Goal: Task Accomplishment & Management: Manage account settings

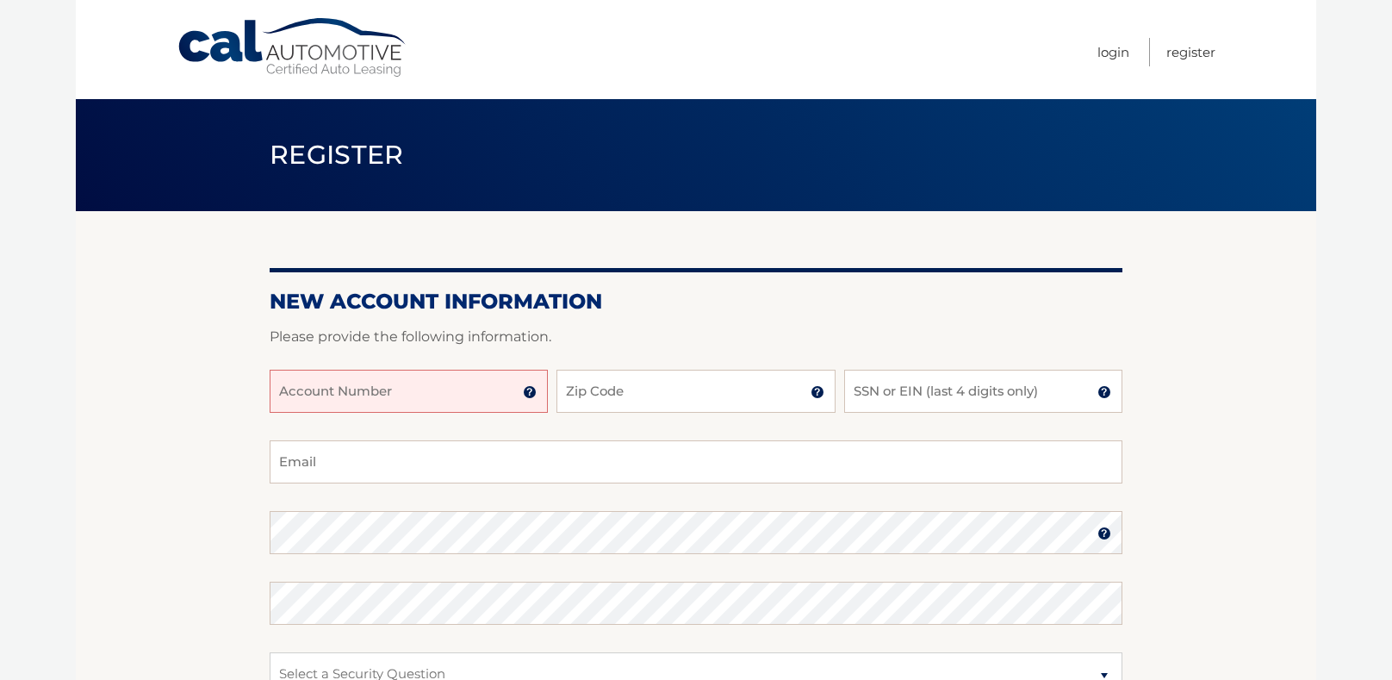
click at [504, 394] on input "Account Number" at bounding box center [409, 391] width 278 height 43
click at [337, 394] on input "Account Number" at bounding box center [409, 391] width 278 height 43
type input "44456017813"
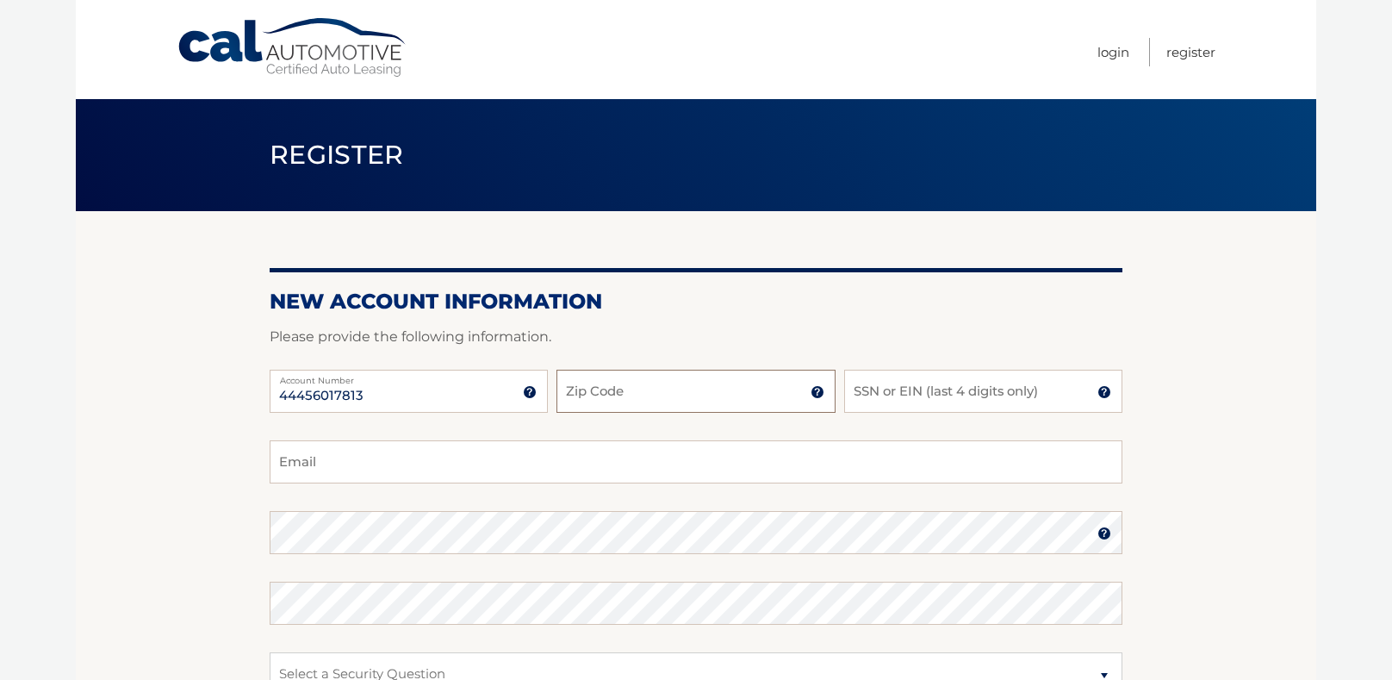
click at [664, 389] on input "Zip Code" at bounding box center [696, 391] width 278 height 43
type input "32952"
type input "crazymsberny@gmail.com"
click at [939, 391] on input "SSN or EIN (last 4 digits only)" at bounding box center [983, 391] width 278 height 43
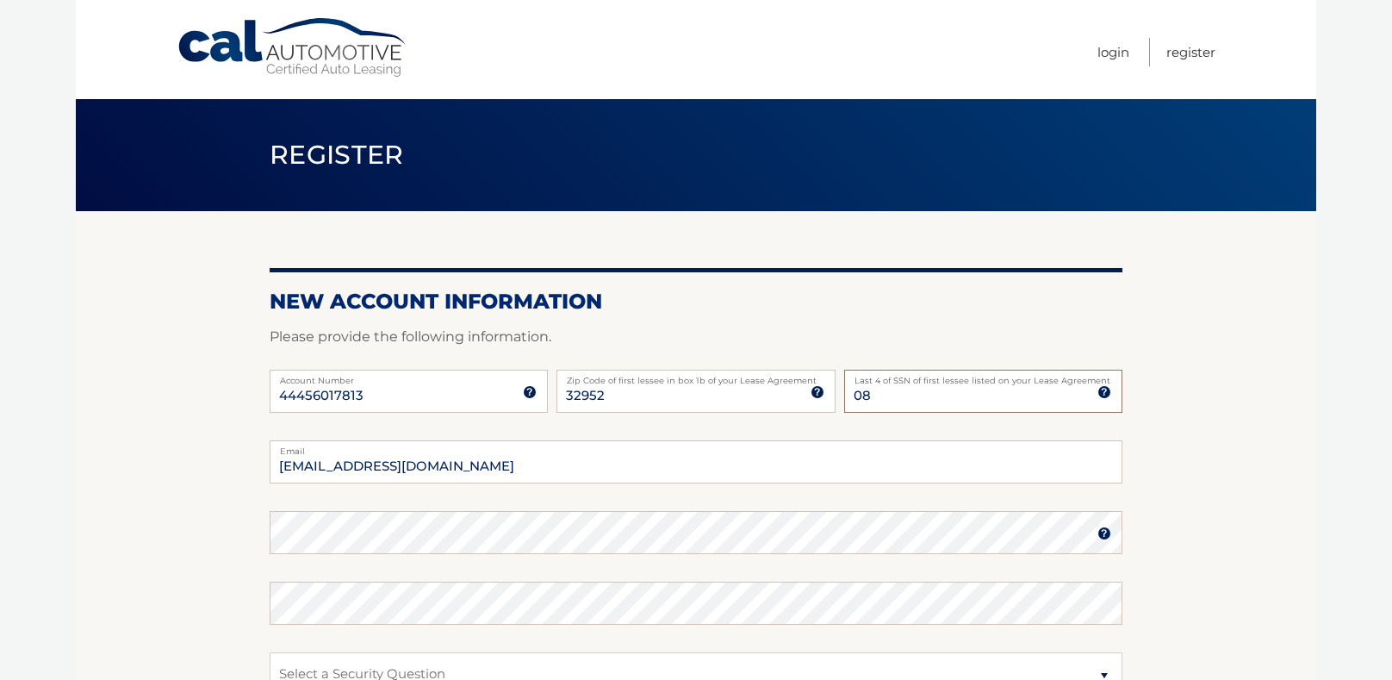
type input "0"
type input "9425"
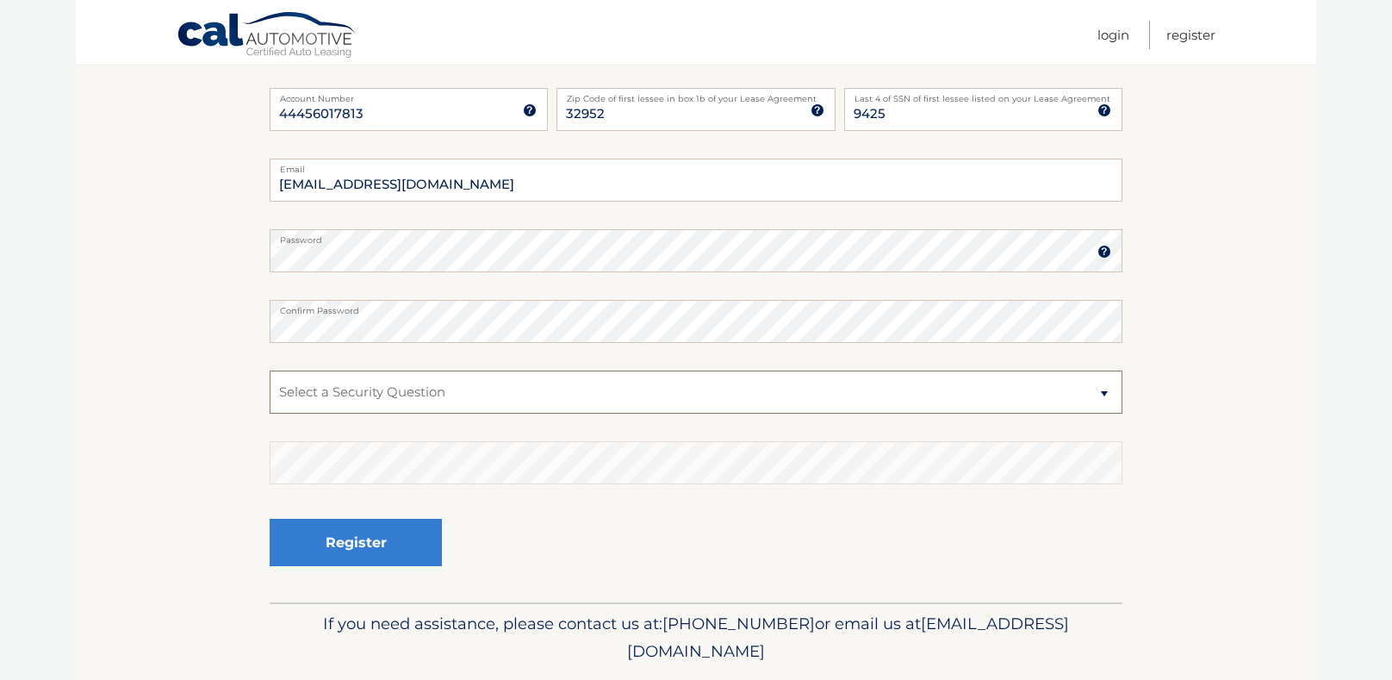
scroll to position [289, 0]
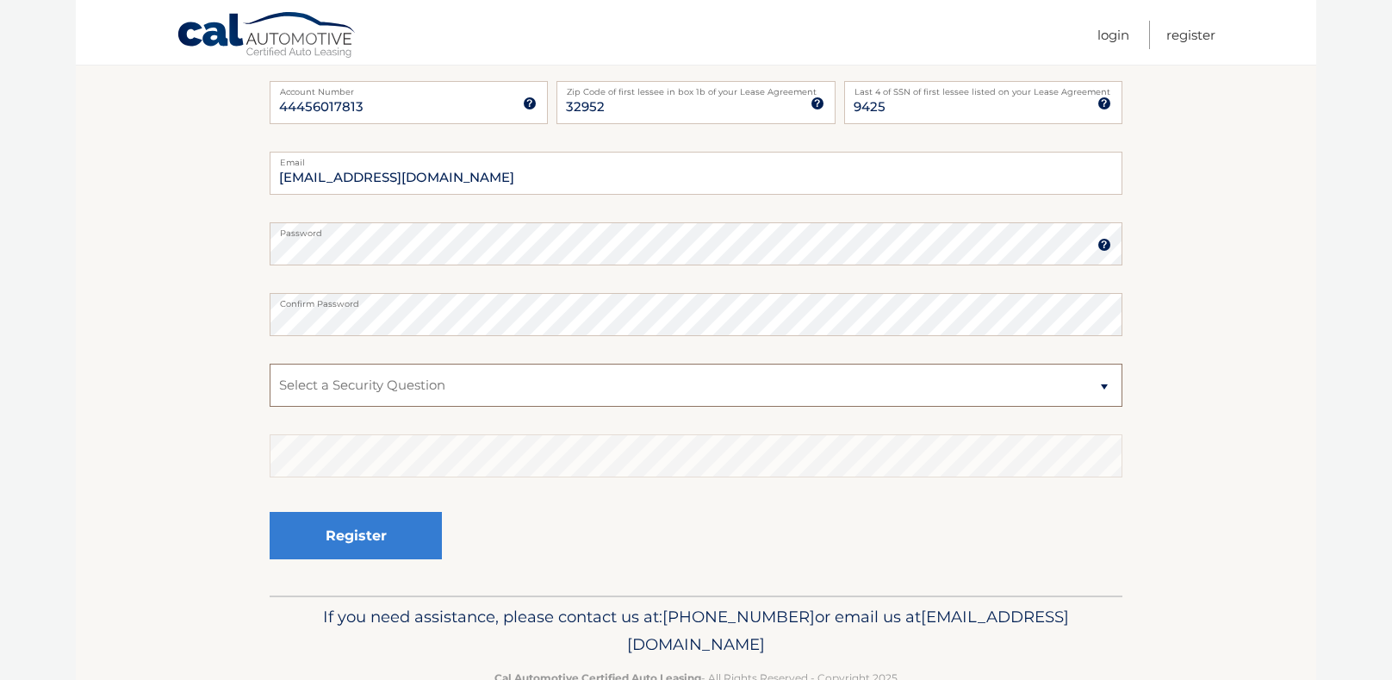
click at [1107, 387] on select "Select a Security Question What was the name of your elementary school? What is…" at bounding box center [696, 385] width 853 height 43
select select "5"
click at [270, 364] on select "Select a Security Question What was the name of your elementary school? What is…" at bounding box center [696, 385] width 853 height 43
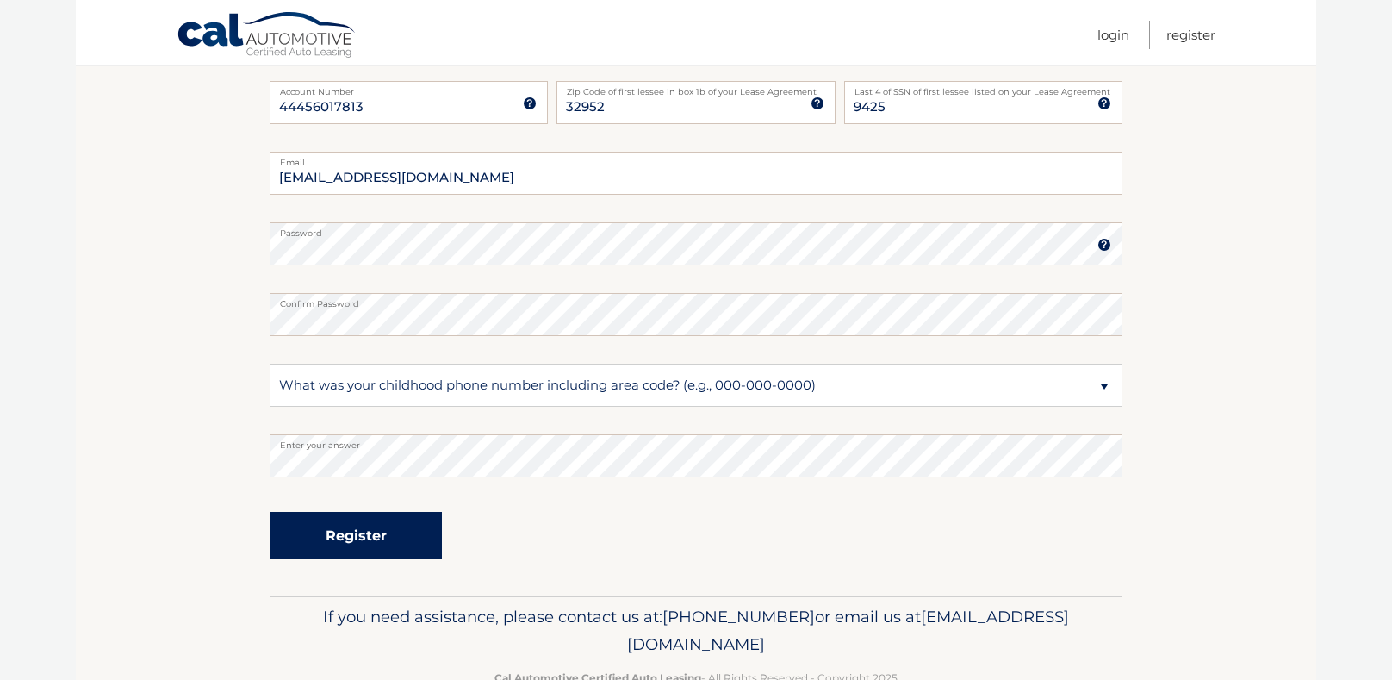
click at [334, 526] on button "Register" at bounding box center [356, 535] width 172 height 47
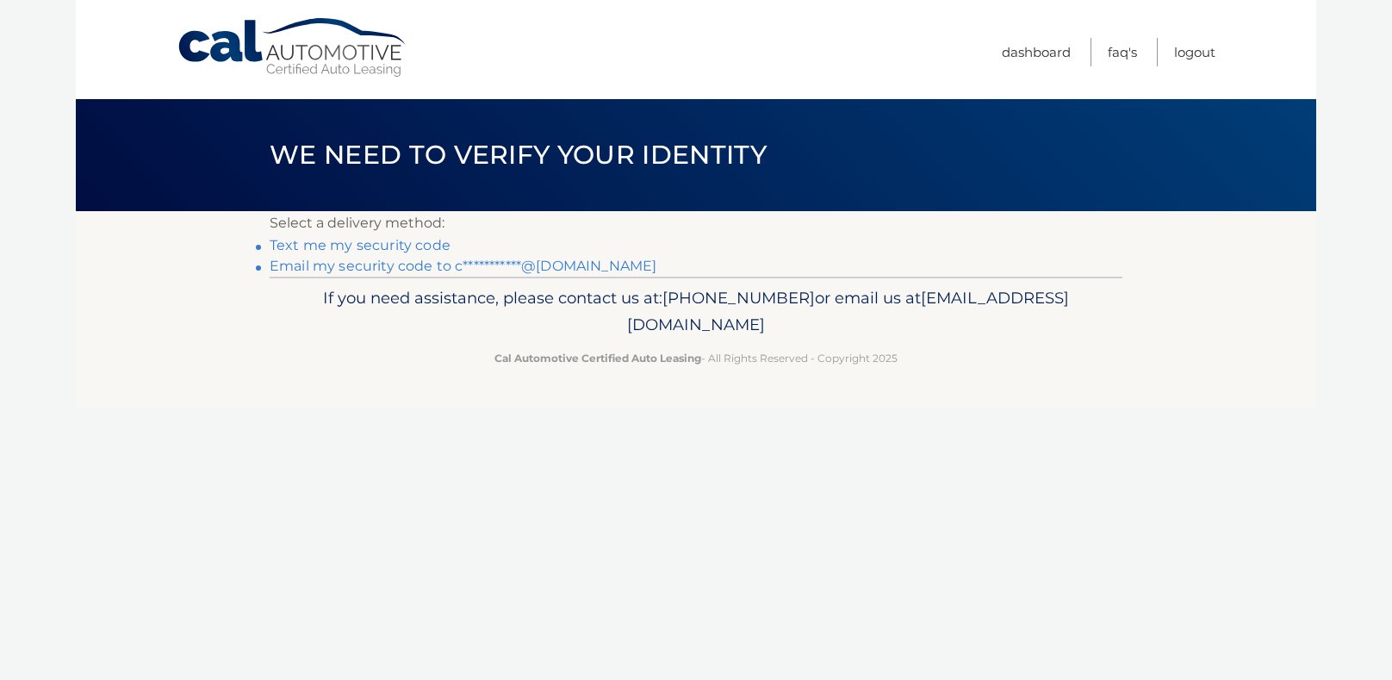
click at [302, 248] on link "Text me my security code" at bounding box center [360, 245] width 181 height 16
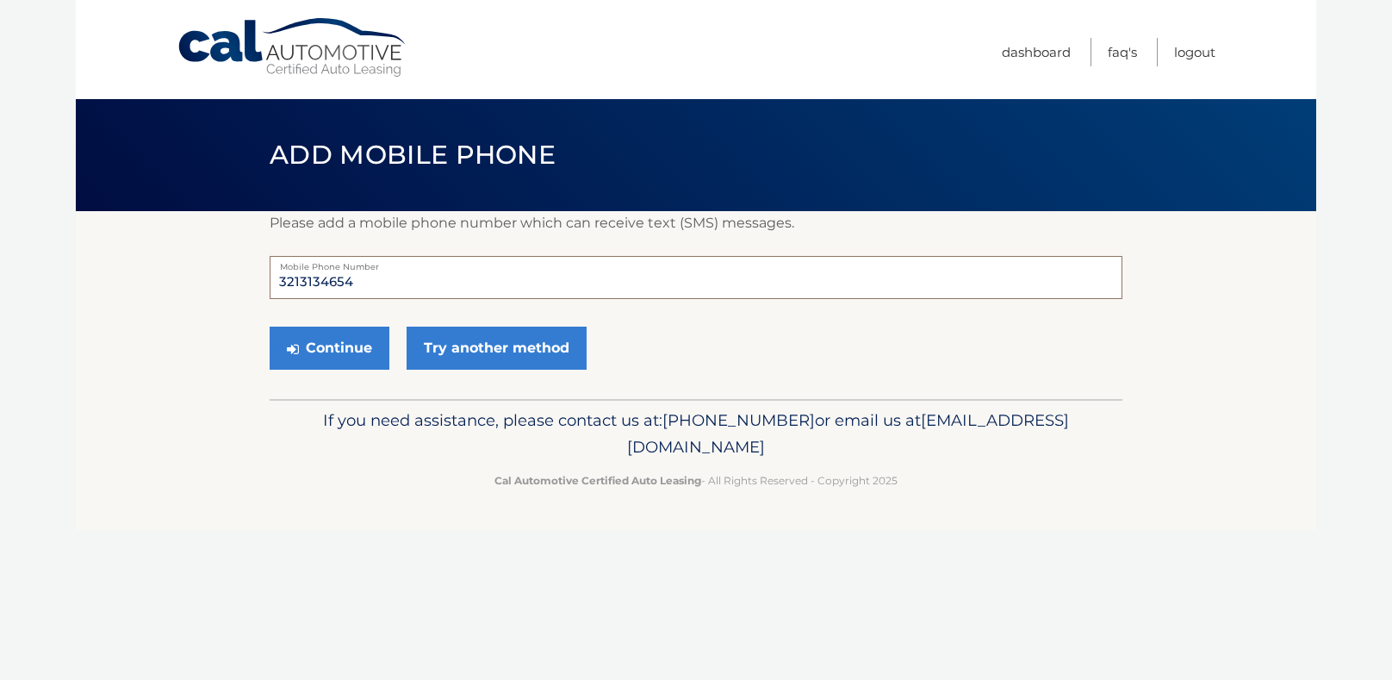
click at [360, 282] on input "3213134654" at bounding box center [696, 277] width 853 height 43
type input "3216342202"
click at [523, 351] on link "Try another method" at bounding box center [497, 348] width 180 height 43
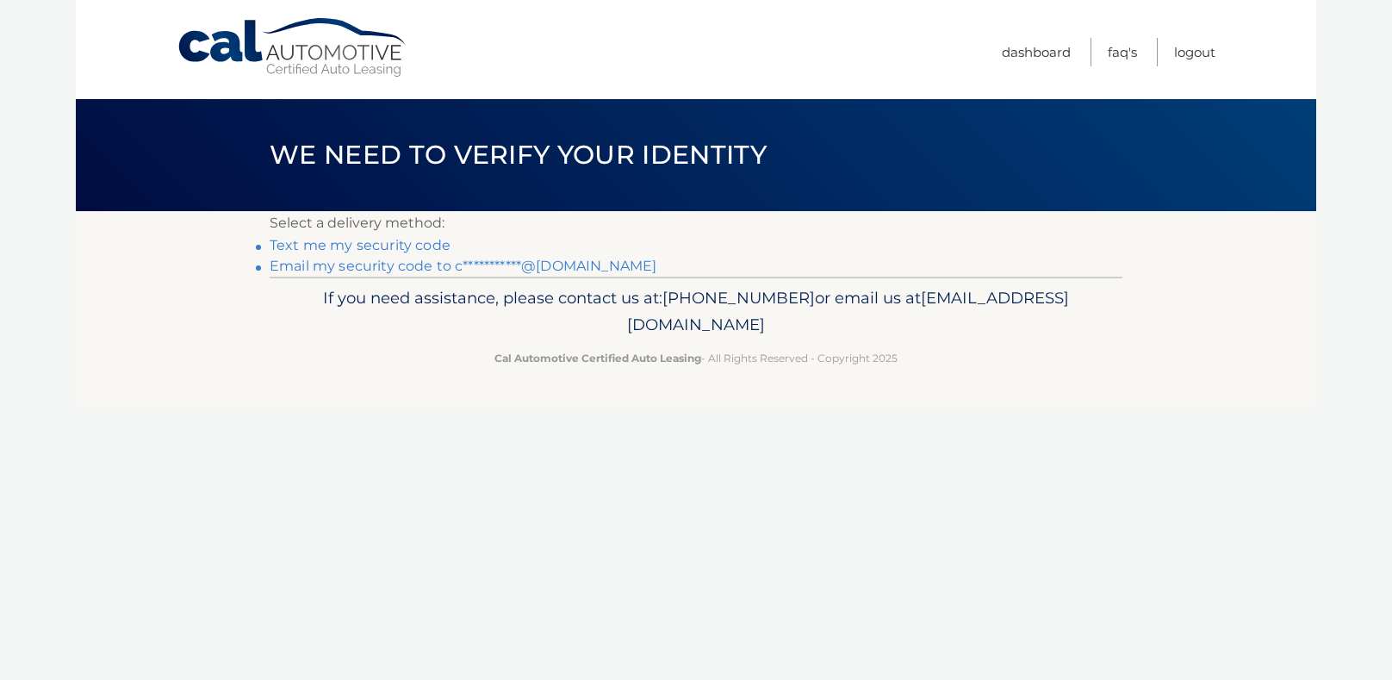
click at [346, 245] on link "Text me my security code" at bounding box center [360, 245] width 181 height 16
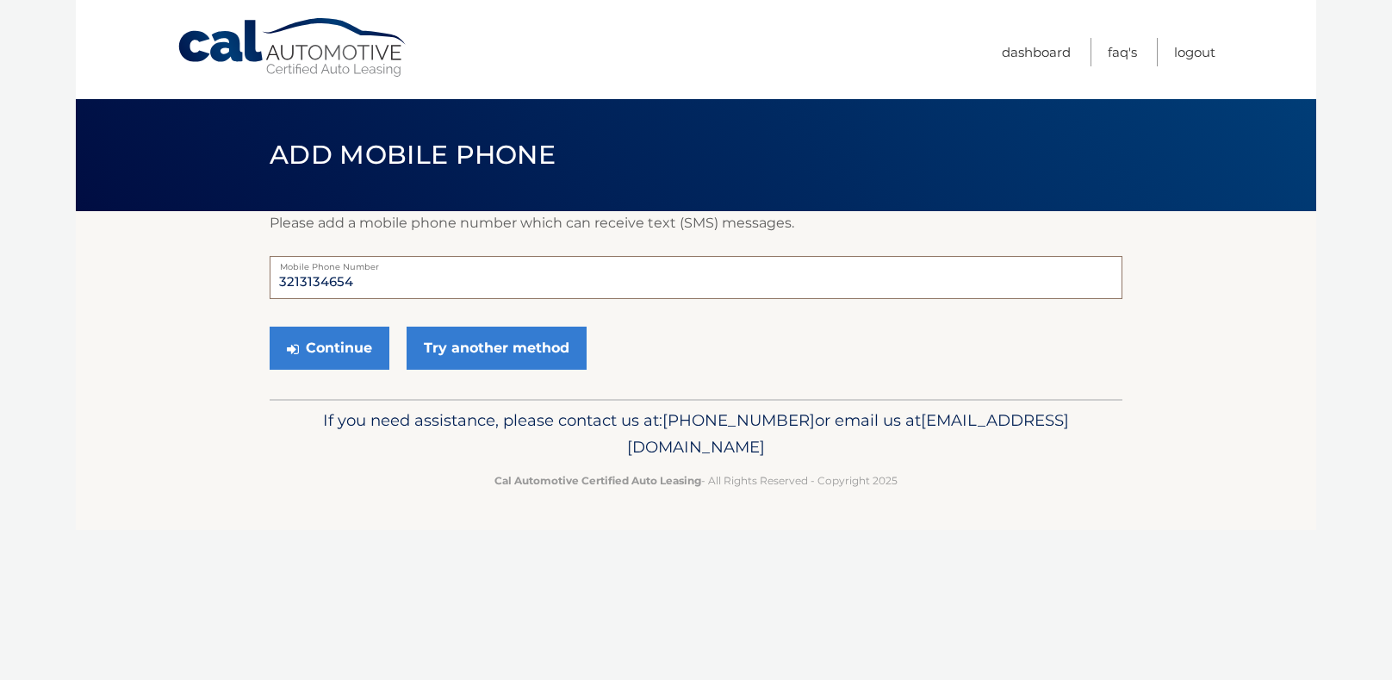
click at [366, 278] on input "3213134654" at bounding box center [696, 277] width 853 height 43
type input "3"
type input "3216342202"
click at [341, 345] on button "Continue" at bounding box center [330, 348] width 120 height 43
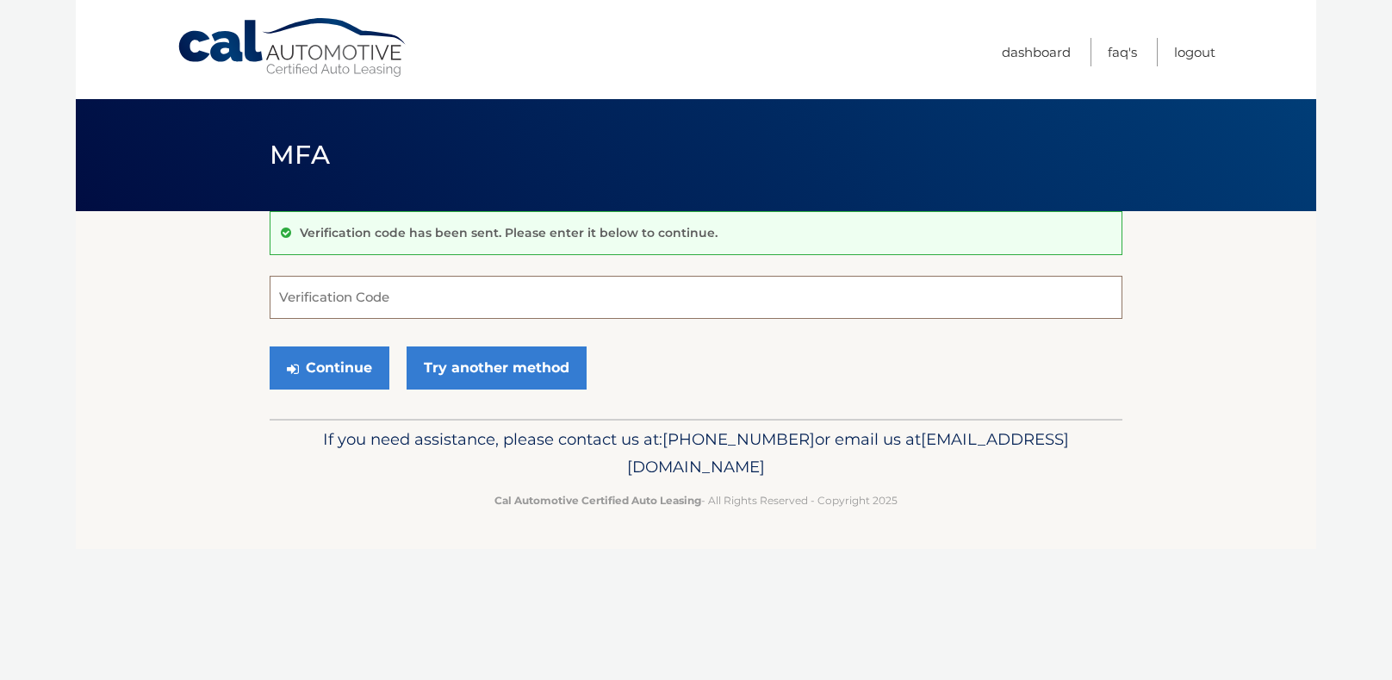
click at [382, 290] on input "Verification Code" at bounding box center [696, 297] width 853 height 43
type input "099112"
click at [356, 368] on button "Continue" at bounding box center [330, 367] width 120 height 43
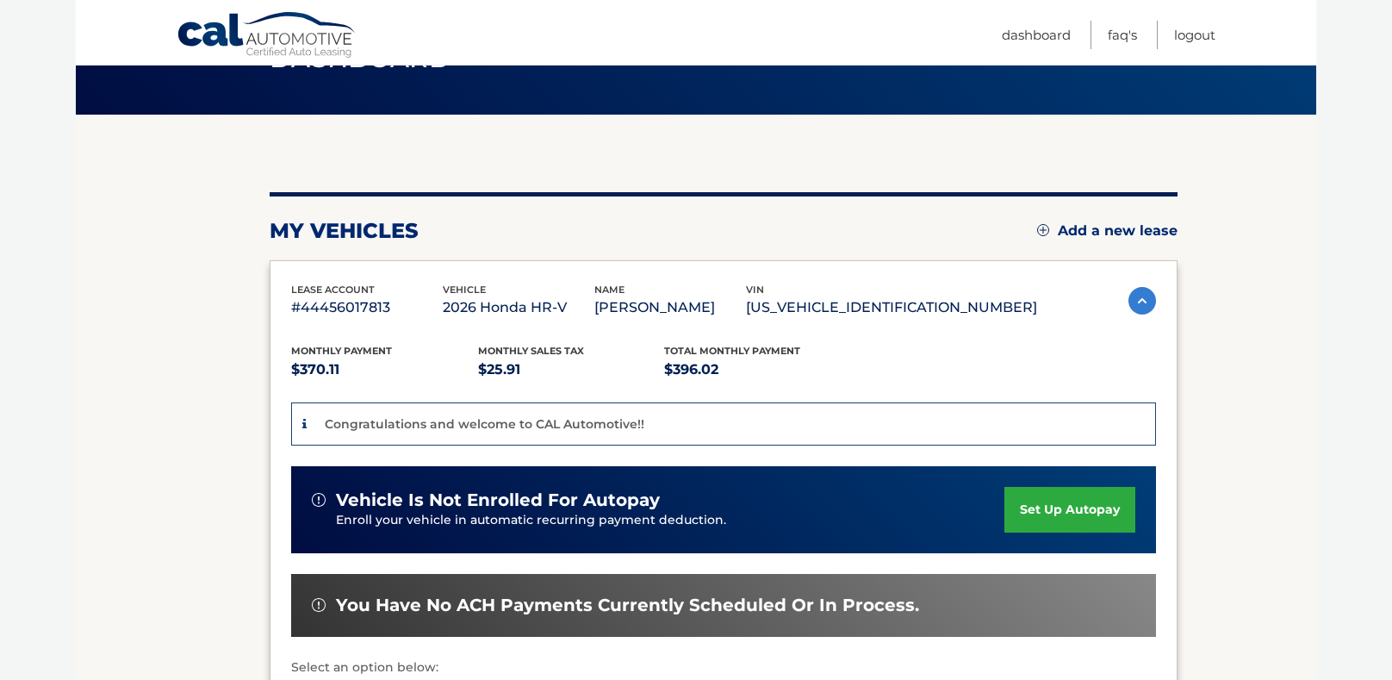
scroll to position [99, 0]
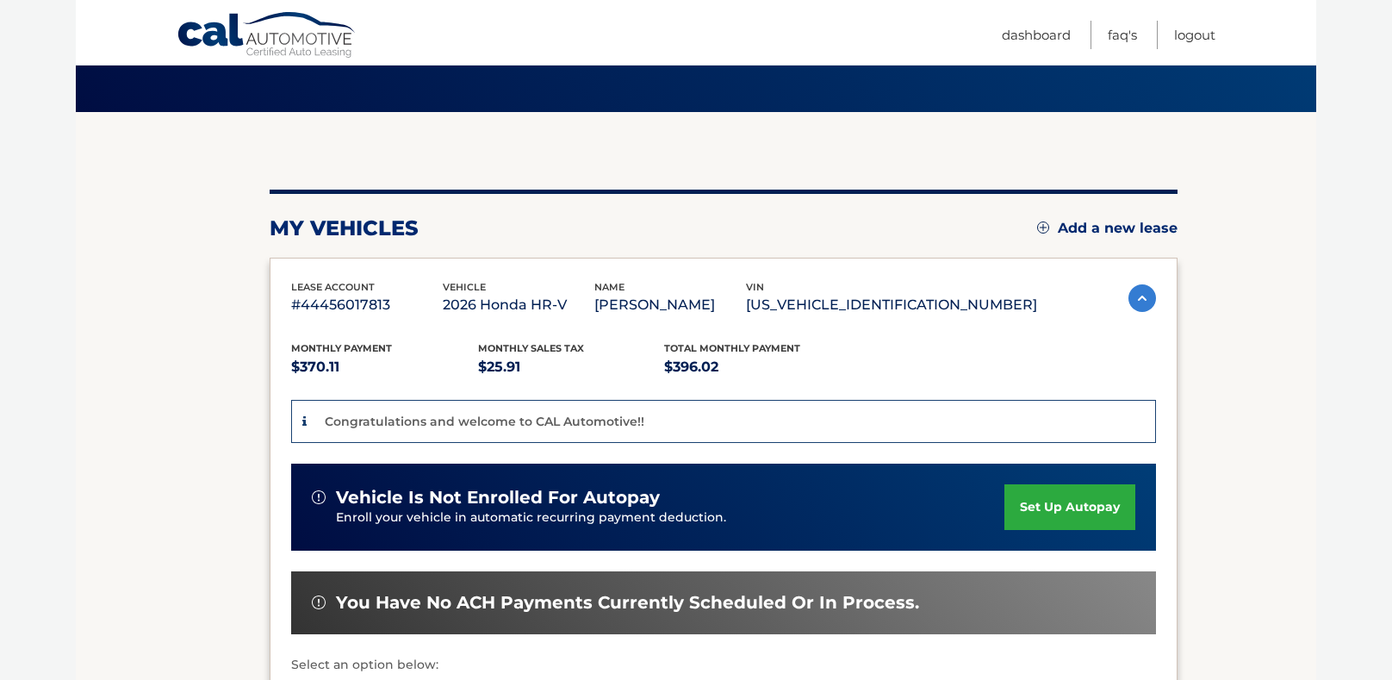
click at [1066, 505] on link "set up autopay" at bounding box center [1070, 507] width 131 height 46
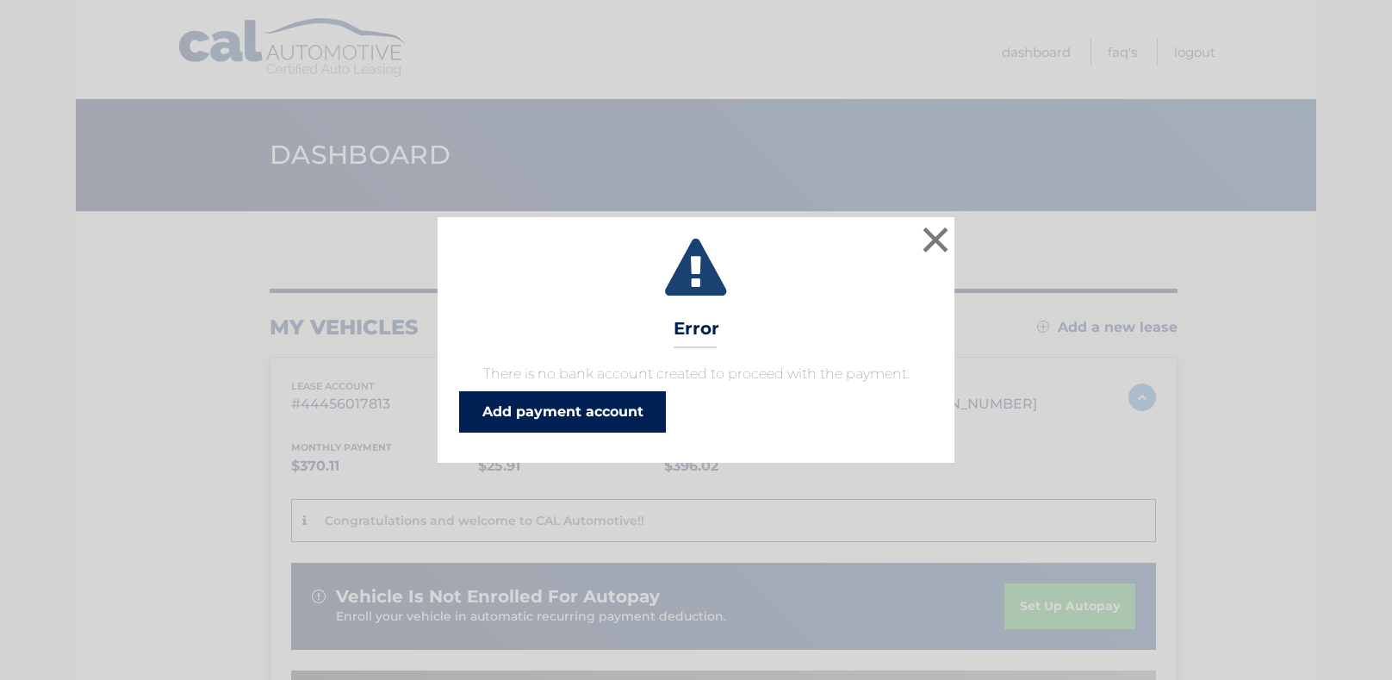
click at [559, 410] on link "Add payment account" at bounding box center [562, 411] width 207 height 41
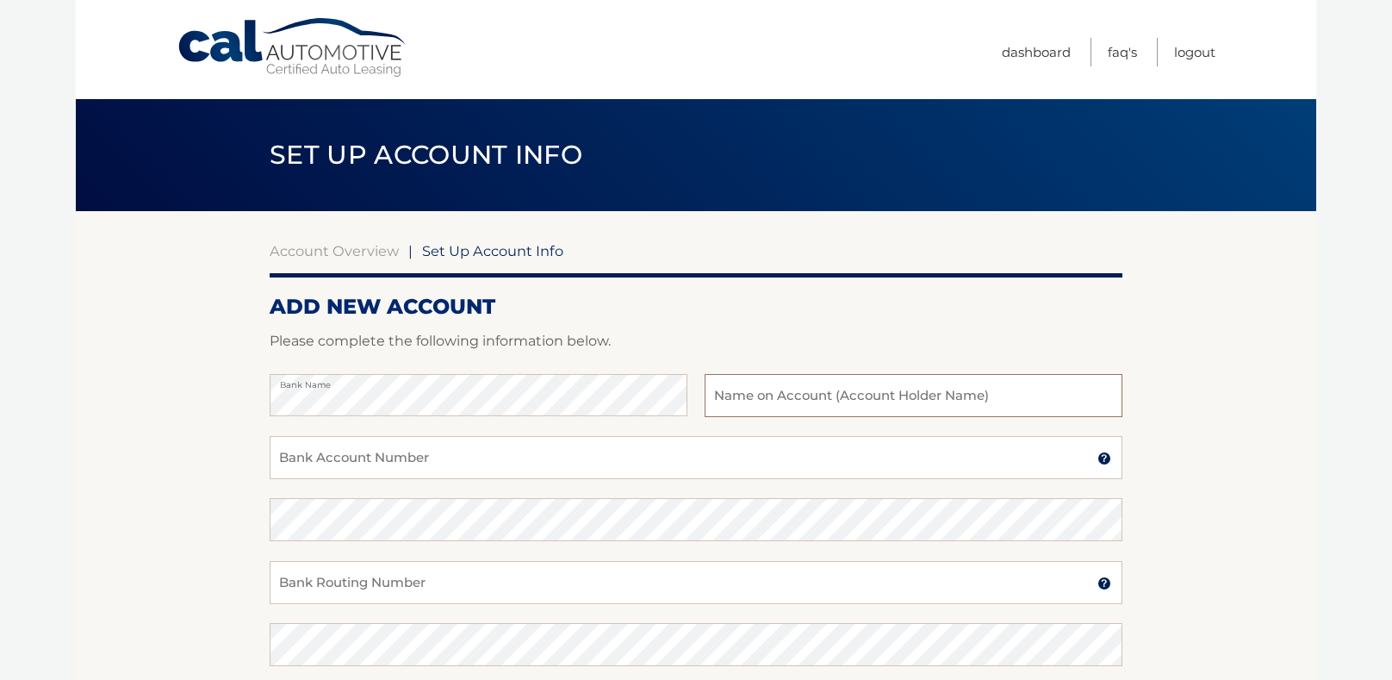
click at [730, 393] on input "text" at bounding box center [914, 395] width 418 height 43
type input "[PERSON_NAME]"
click at [459, 458] on input "Bank Account Number" at bounding box center [696, 457] width 853 height 43
click at [374, 466] on input "121pp89335" at bounding box center [696, 457] width 853 height 43
drag, startPoint x: 361, startPoint y: 461, endPoint x: 180, endPoint y: 447, distance: 181.5
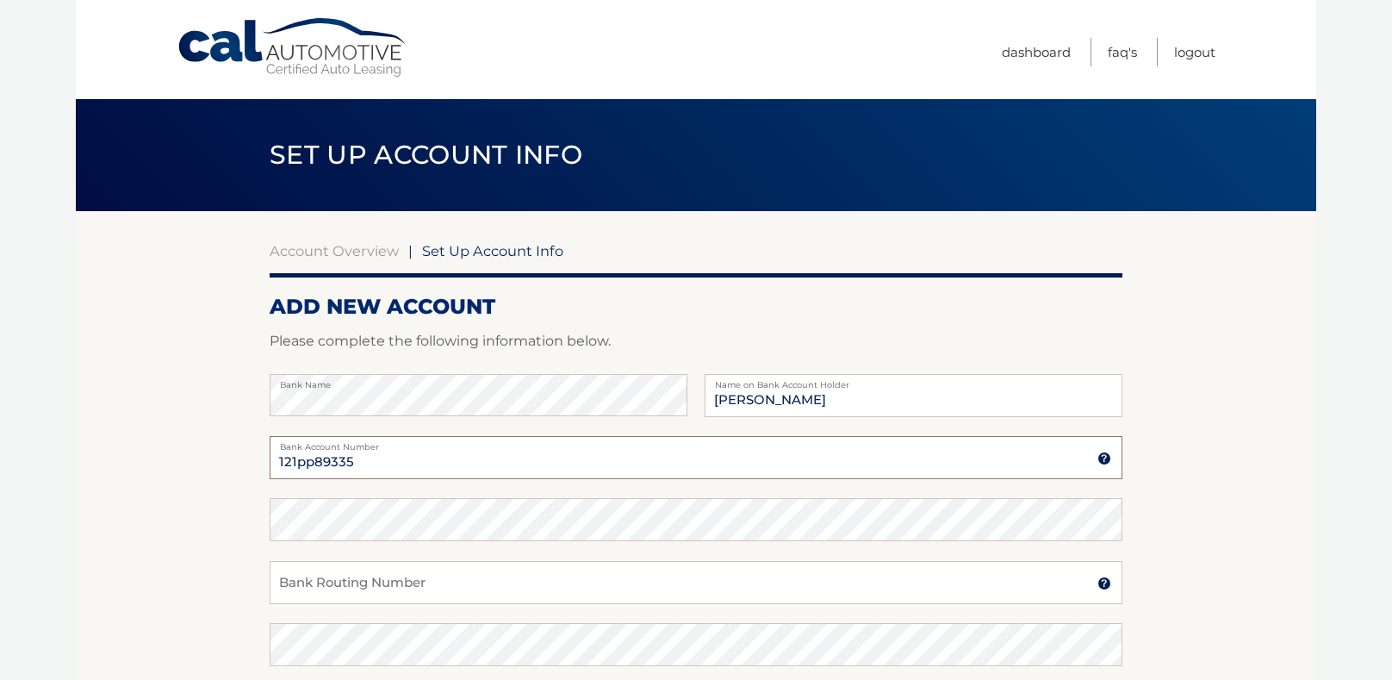
click at [183, 450] on section "Account Overview | Set Up Account Info ADD NEW ACCOUNT Please complete the foll…" at bounding box center [696, 539] width 1241 height 657
click at [293, 464] on input "120089335" at bounding box center [696, 457] width 853 height 43
type input "1210089335"
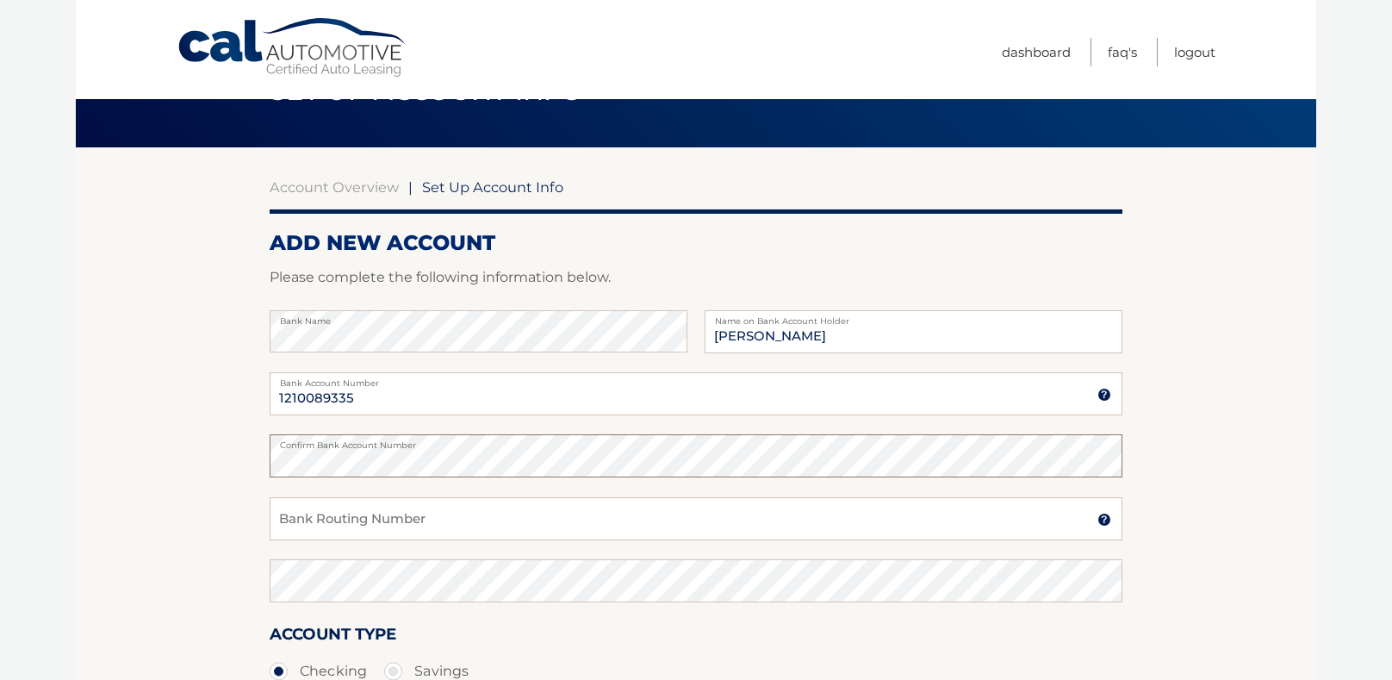
scroll to position [64, 0]
click at [322, 521] on input "Bank Routing Number" at bounding box center [696, 518] width 853 height 43
type input "267084199"
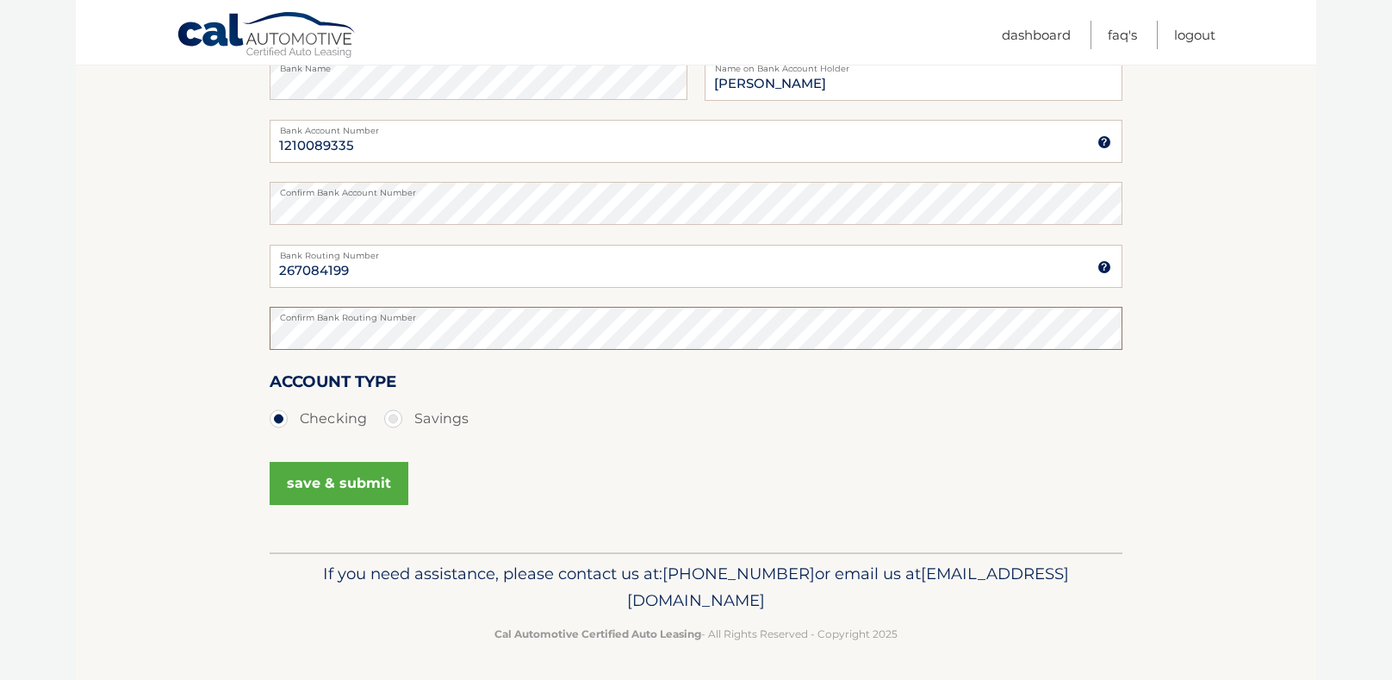
scroll to position [319, 0]
click at [334, 479] on button "save & submit" at bounding box center [339, 480] width 139 height 43
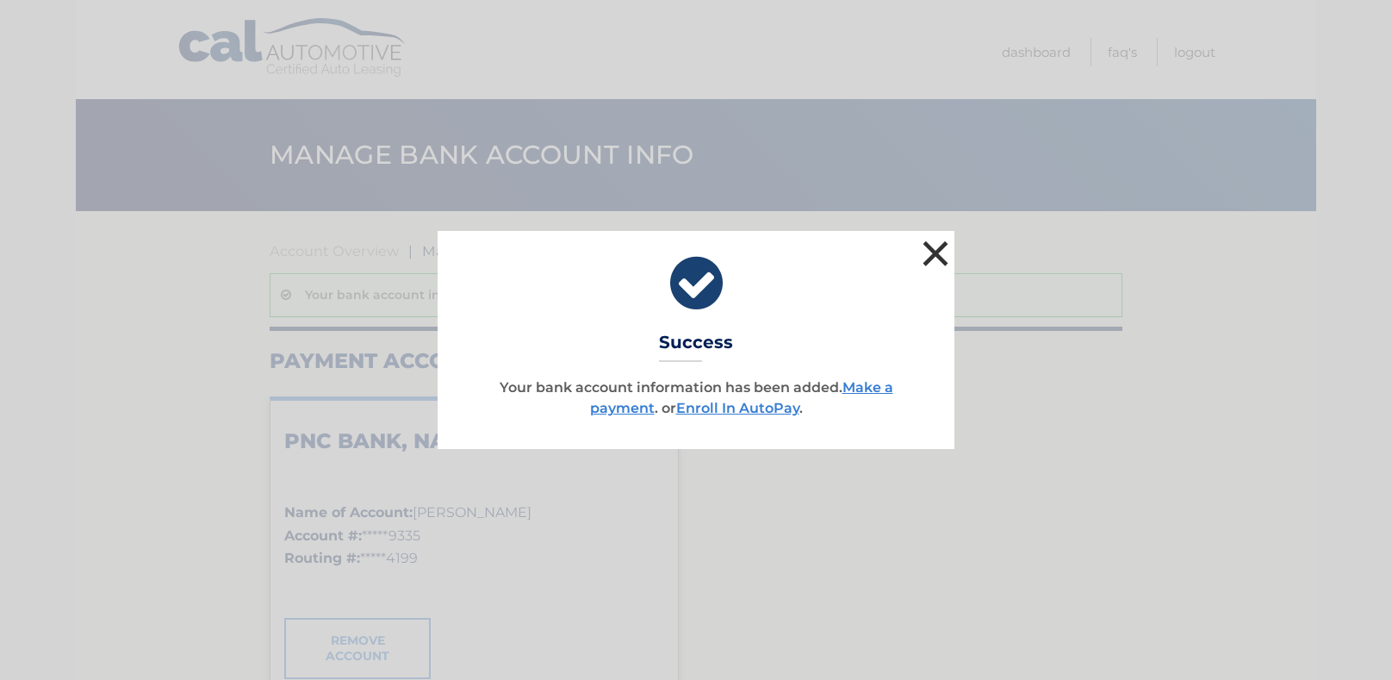
click at [935, 252] on button "×" at bounding box center [936, 253] width 34 height 34
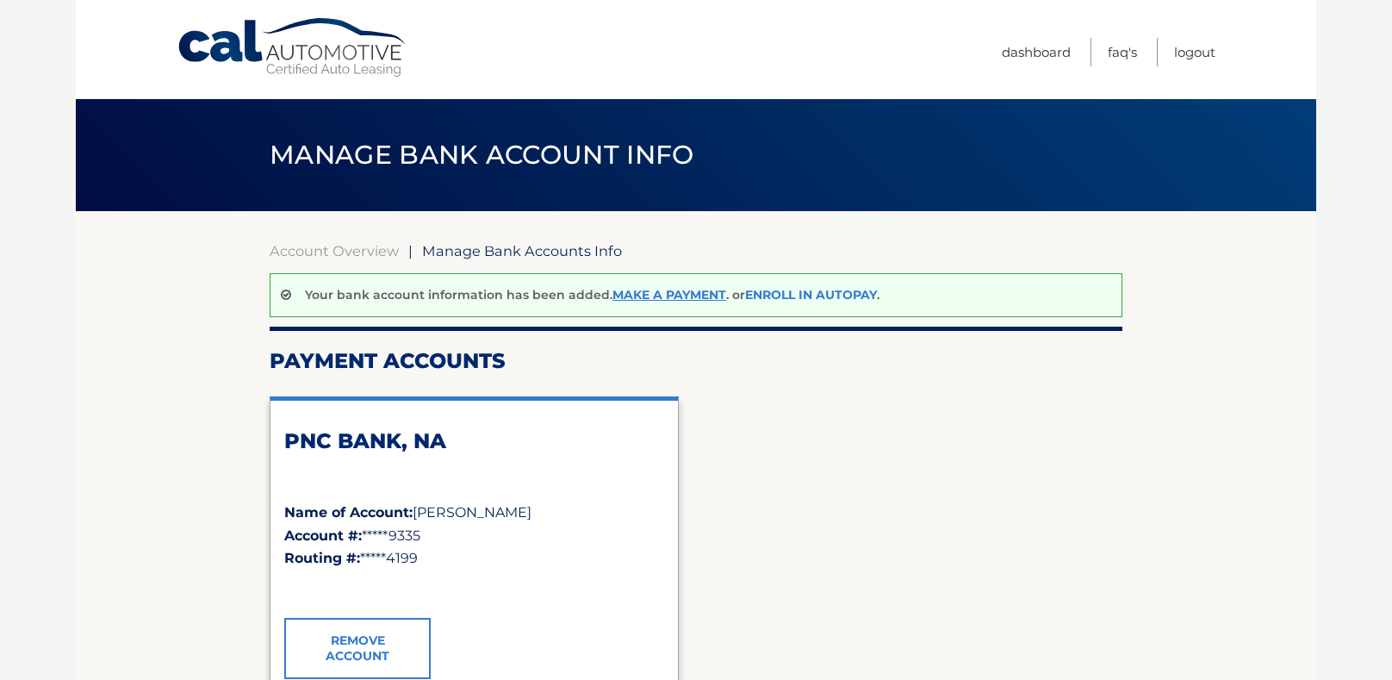
click at [804, 295] on link "Enroll In AutoPay" at bounding box center [811, 295] width 132 height 16
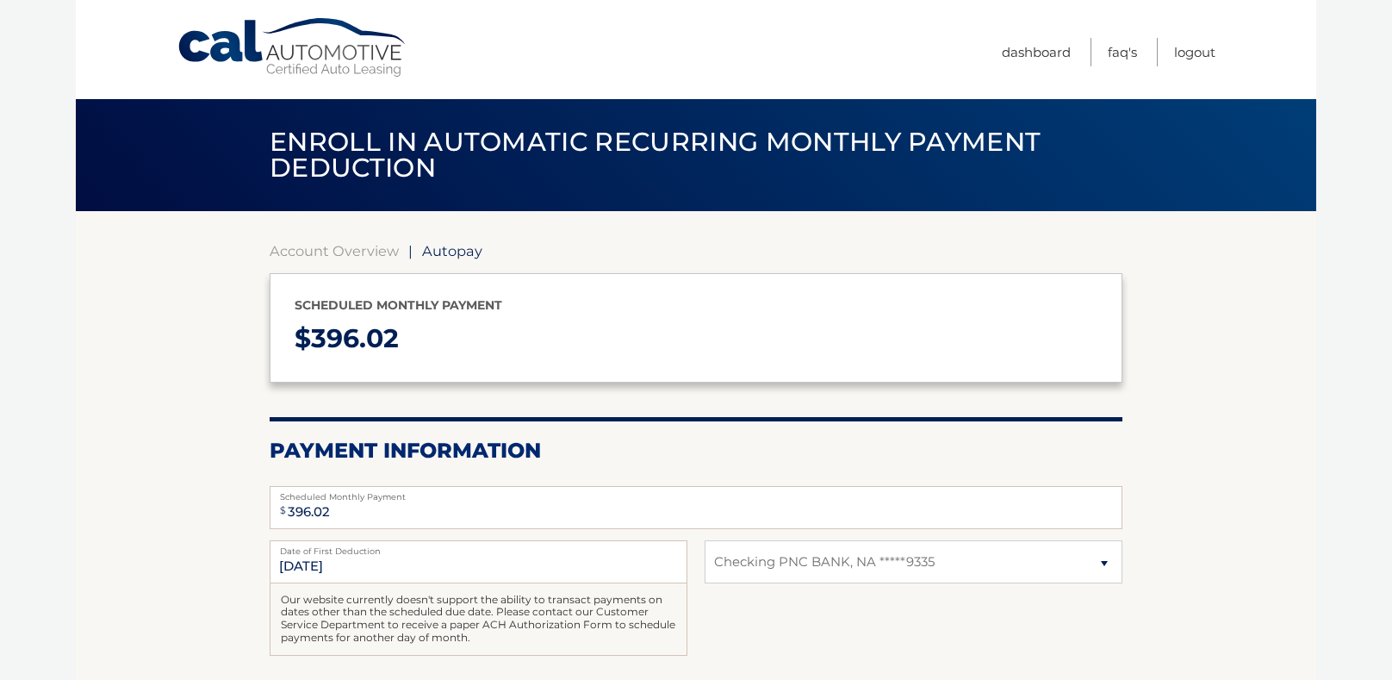
select select "MDJhYTNlOTQtNGZjZS00Yjk5LWIwYzAtYTIwZmY4MzQ2OTE3"
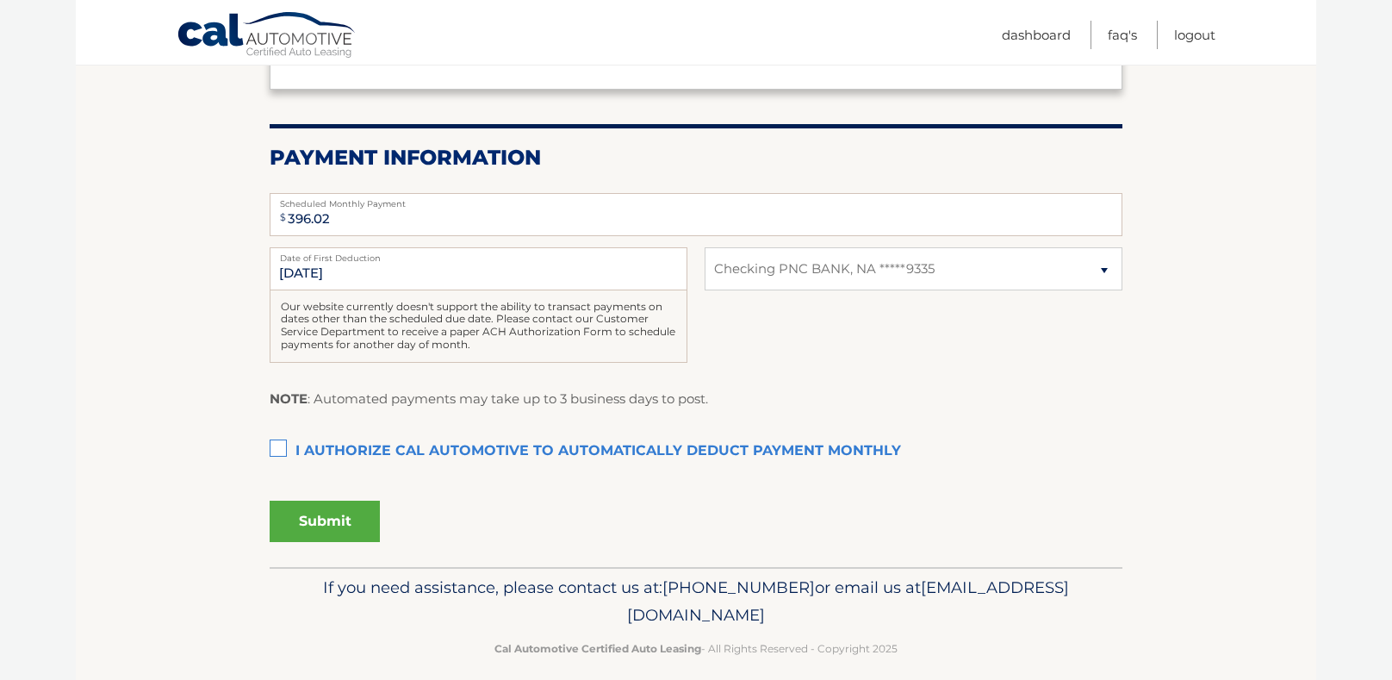
scroll to position [302, 0]
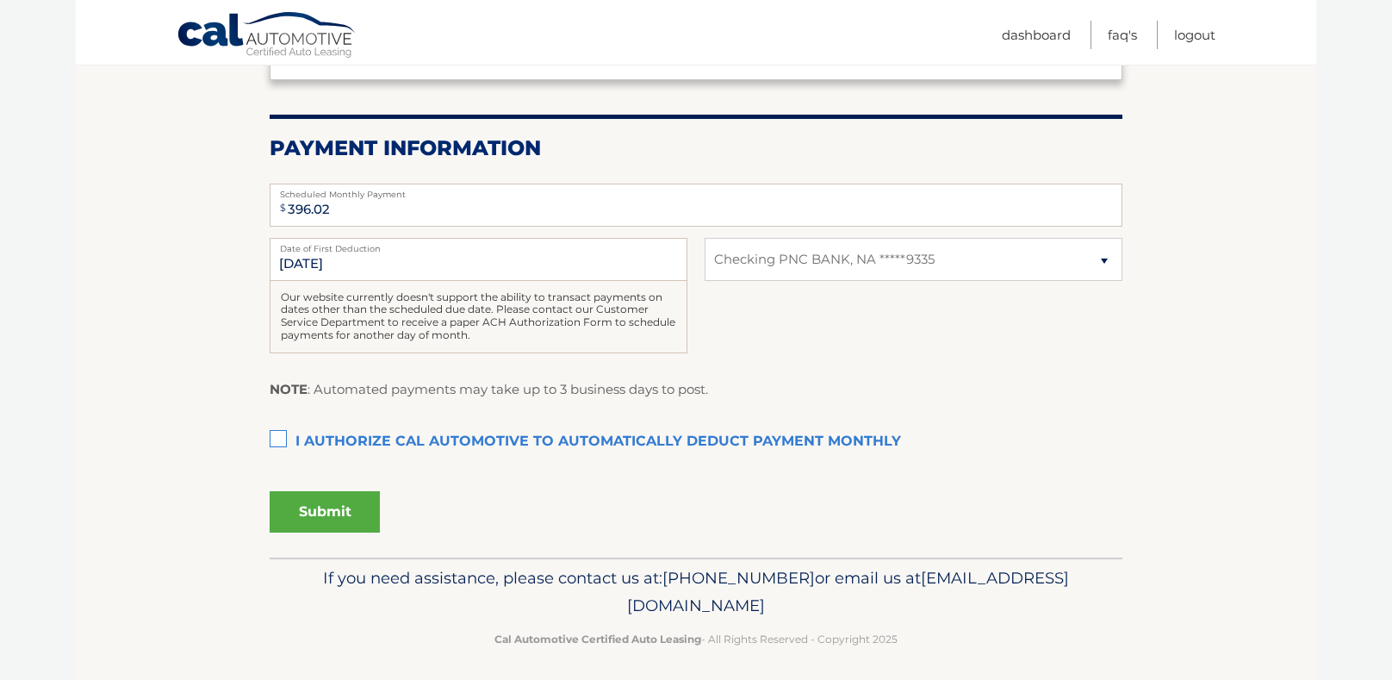
click at [283, 435] on label "I authorize cal automotive to automatically deduct payment monthly This checkbo…" at bounding box center [696, 442] width 853 height 34
click at [0, 0] on input "I authorize cal automotive to automatically deduct payment monthly This checkbo…" at bounding box center [0, 0] width 0 height 0
click at [344, 501] on button "Submit" at bounding box center [325, 511] width 110 height 41
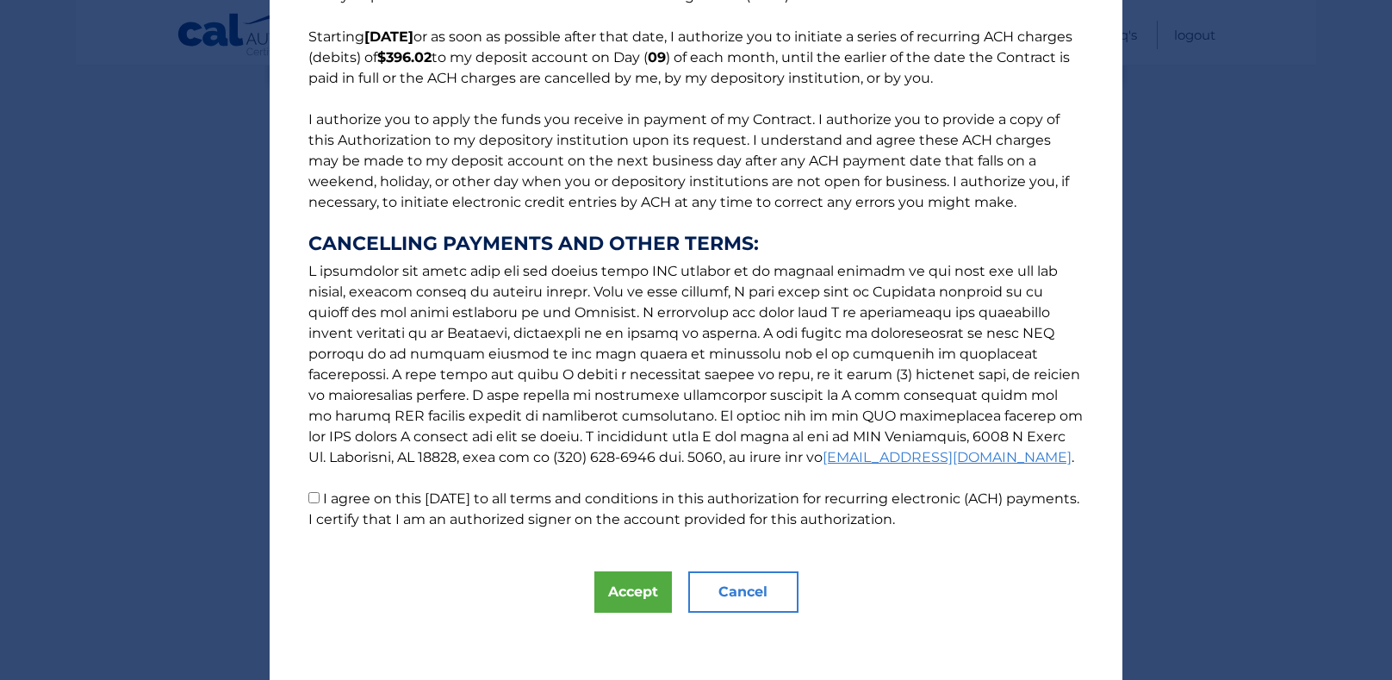
scroll to position [134, 0]
click at [646, 597] on button "Accept" at bounding box center [634, 590] width 78 height 41
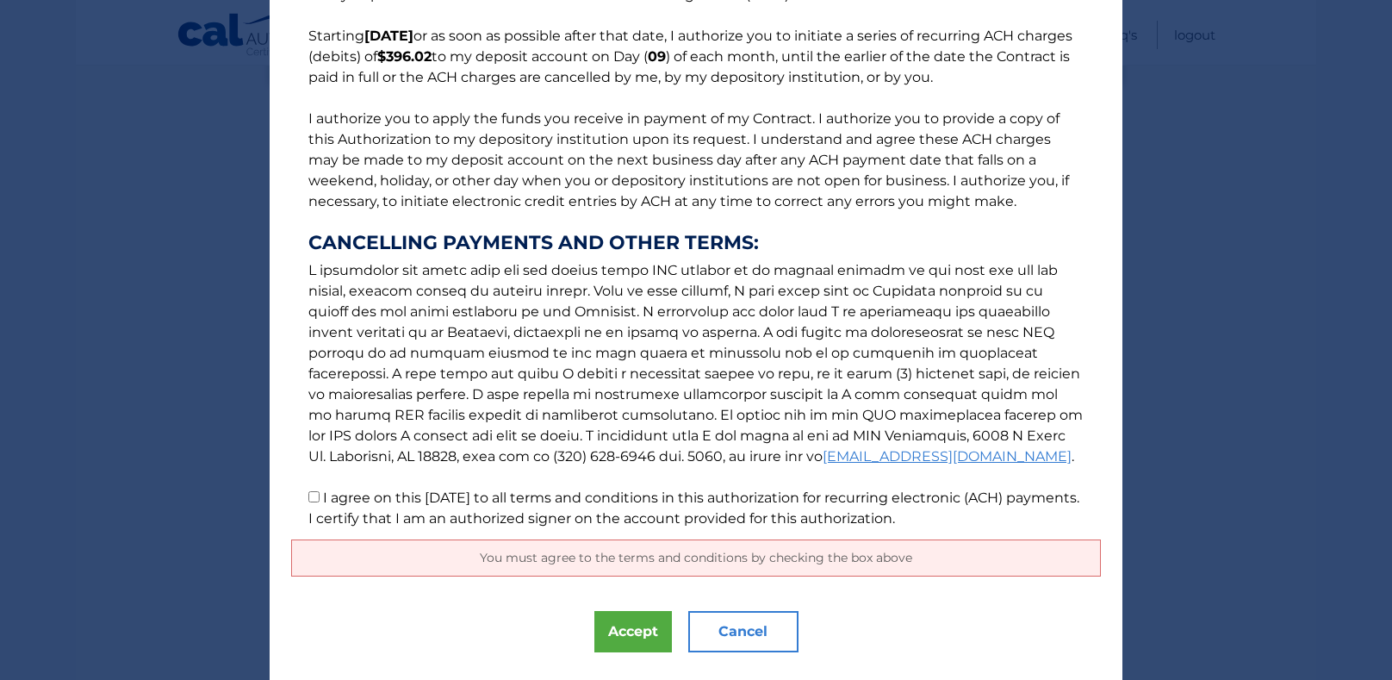
click at [314, 493] on input "I agree on this 09/20/2025 to all terms and conditions in this authorization fo…" at bounding box center [313, 496] width 11 height 11
checkbox input "true"
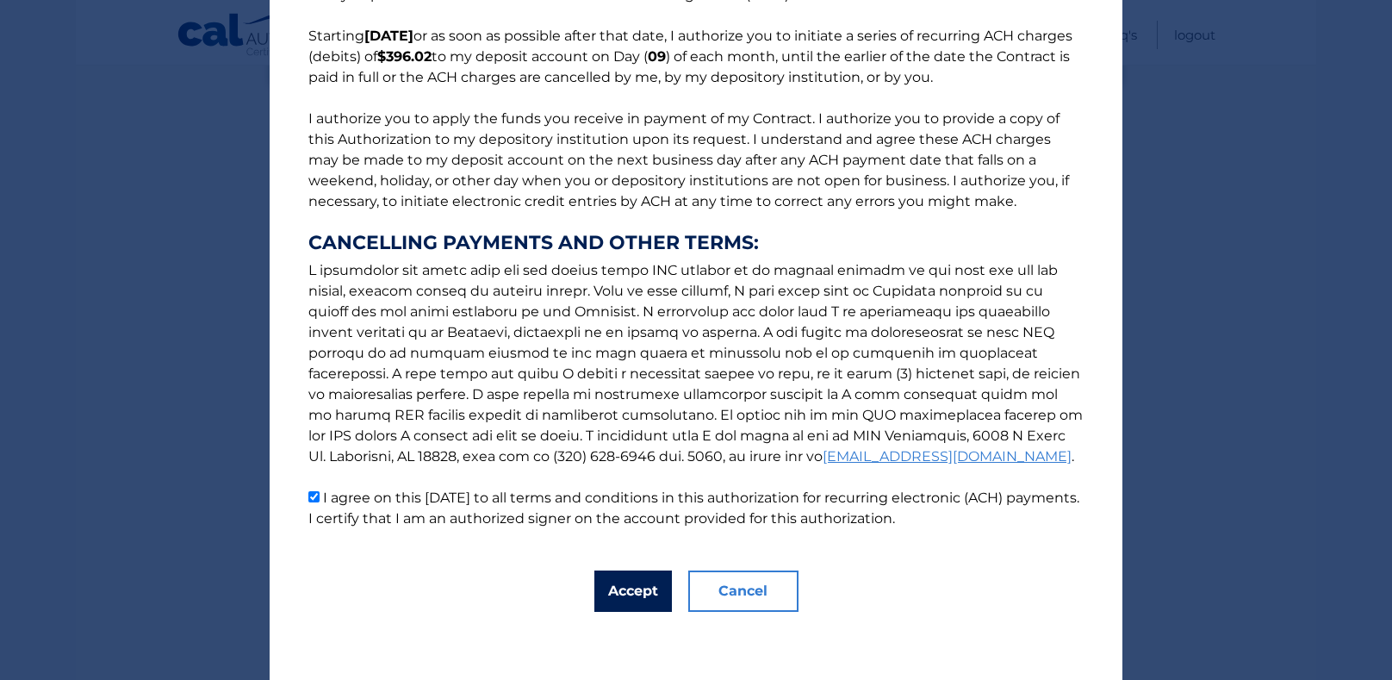
click at [652, 591] on button "Accept" at bounding box center [634, 590] width 78 height 41
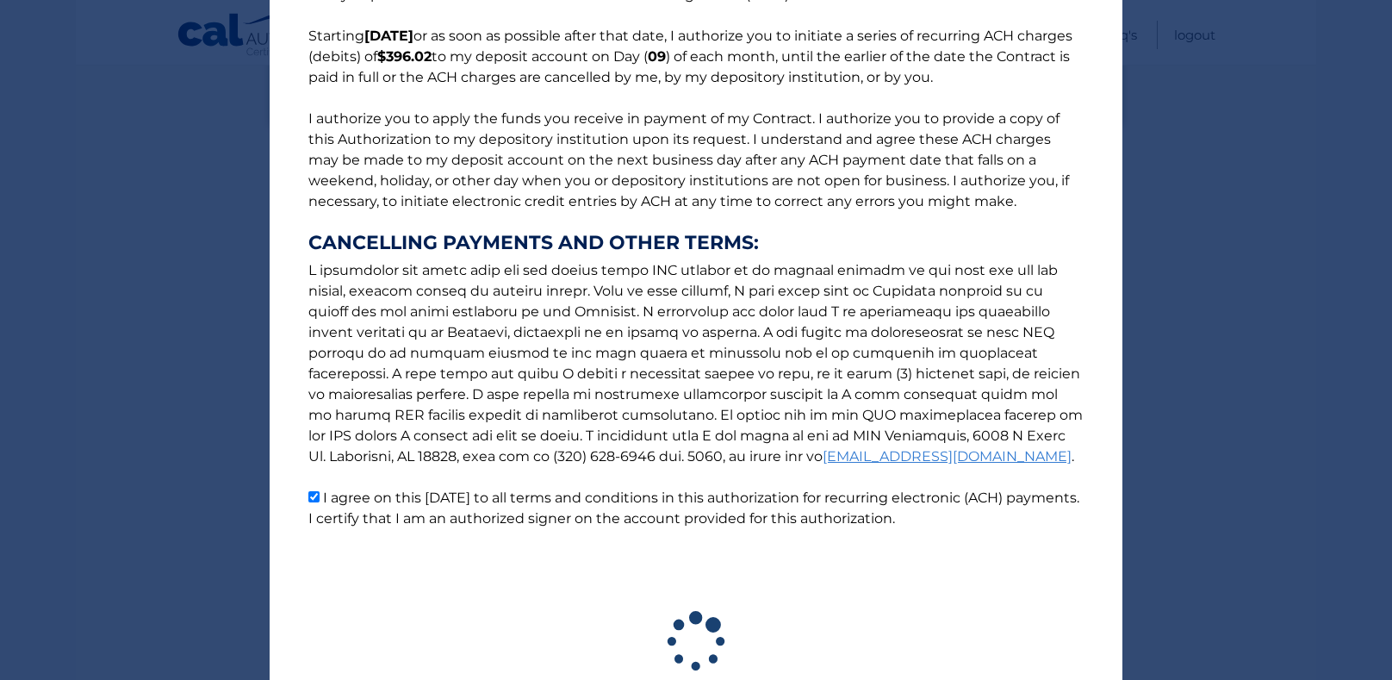
scroll to position [261, 0]
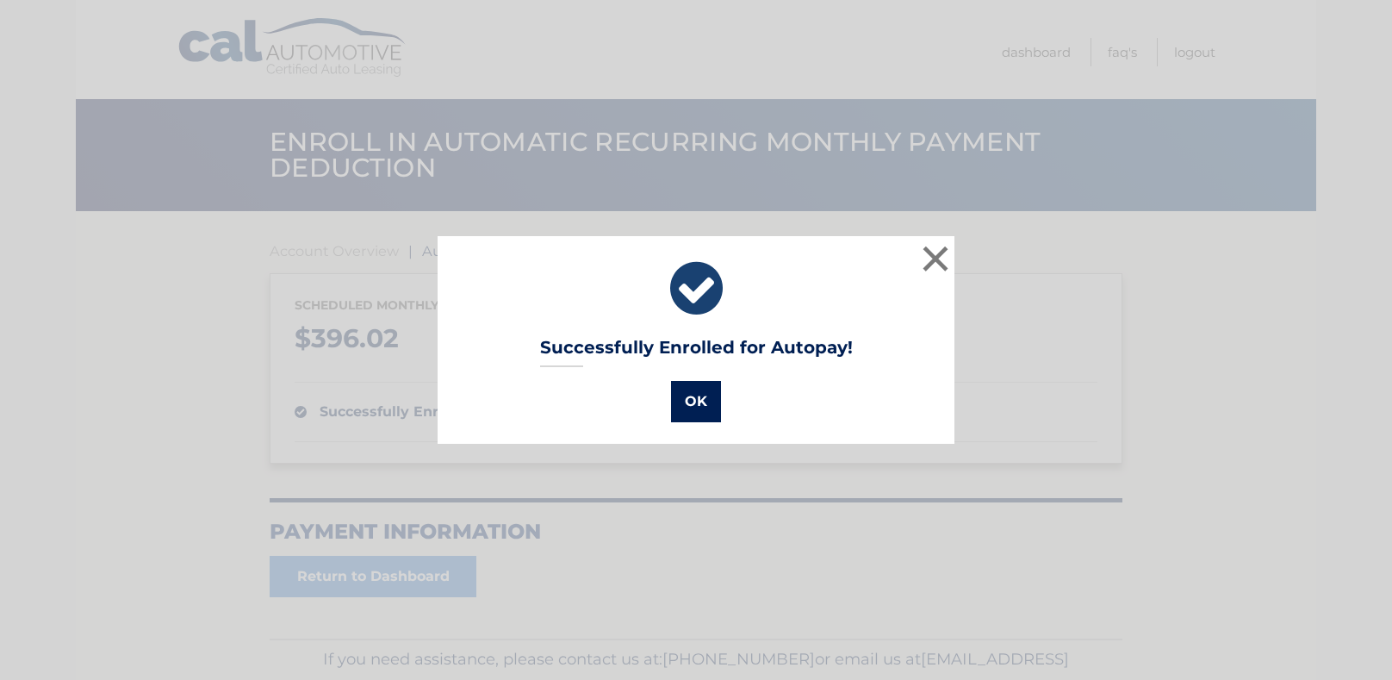
click at [694, 402] on button "OK" at bounding box center [696, 401] width 50 height 41
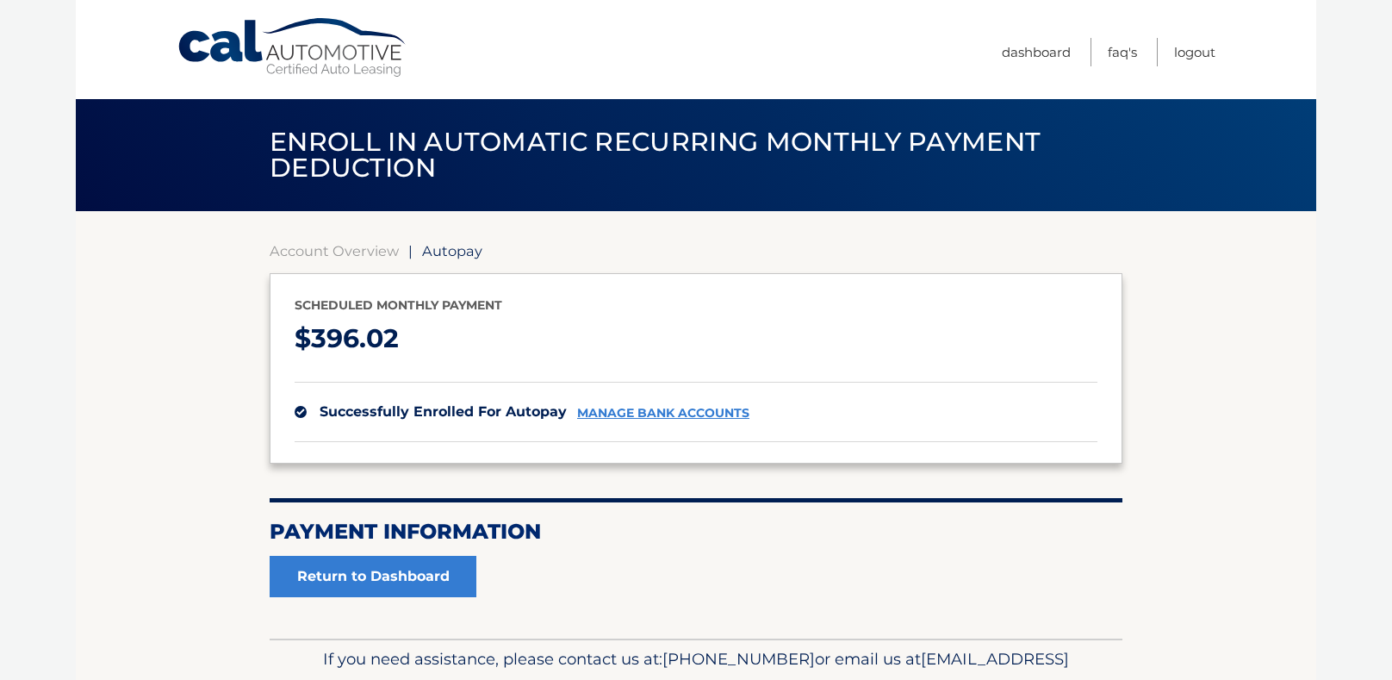
click at [891, 52] on nav "Menu Dashboard FAQ's Logout" at bounding box center [819, 49] width 793 height 99
click at [1204, 50] on link "Logout" at bounding box center [1194, 52] width 41 height 28
